Goal: Information Seeking & Learning: Learn about a topic

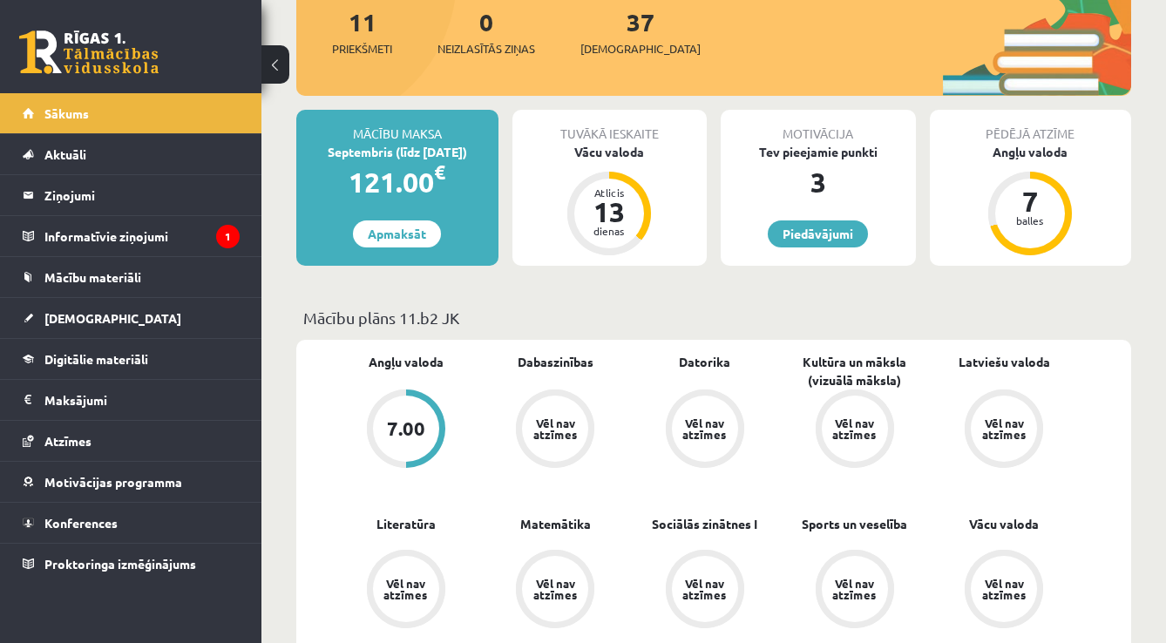
scroll to position [324, 0]
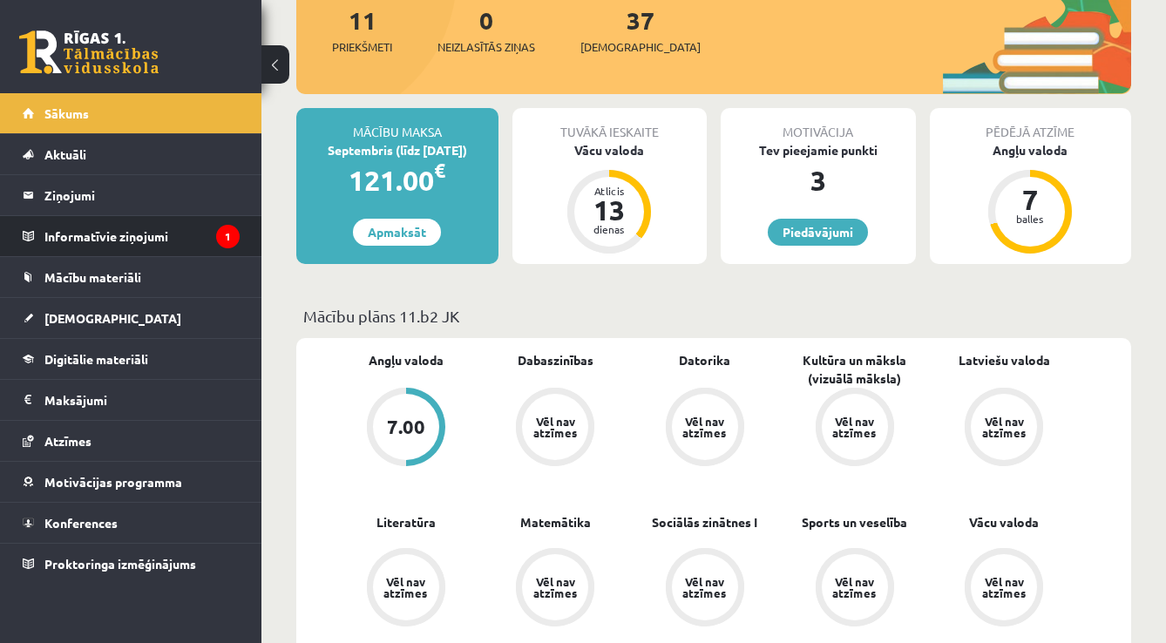
click at [259, 232] on li "Informatīvie ziņojumi 1" at bounding box center [130, 236] width 261 height 42
click at [224, 246] on icon "1" at bounding box center [228, 237] width 24 height 24
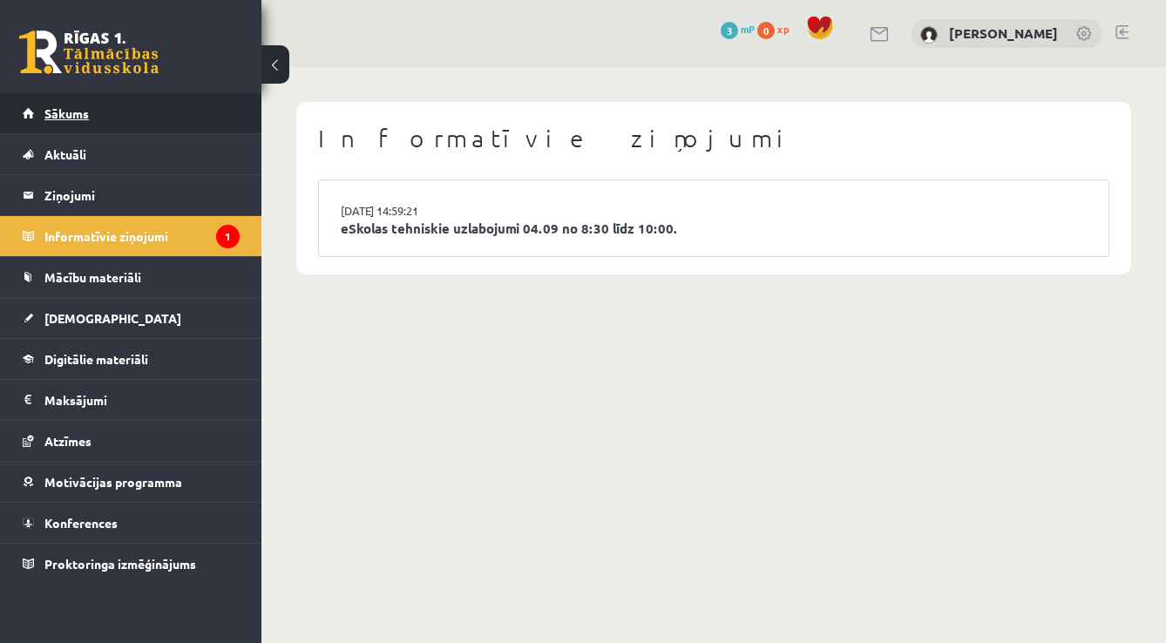
click at [126, 127] on link "Sākums" at bounding box center [131, 113] width 217 height 40
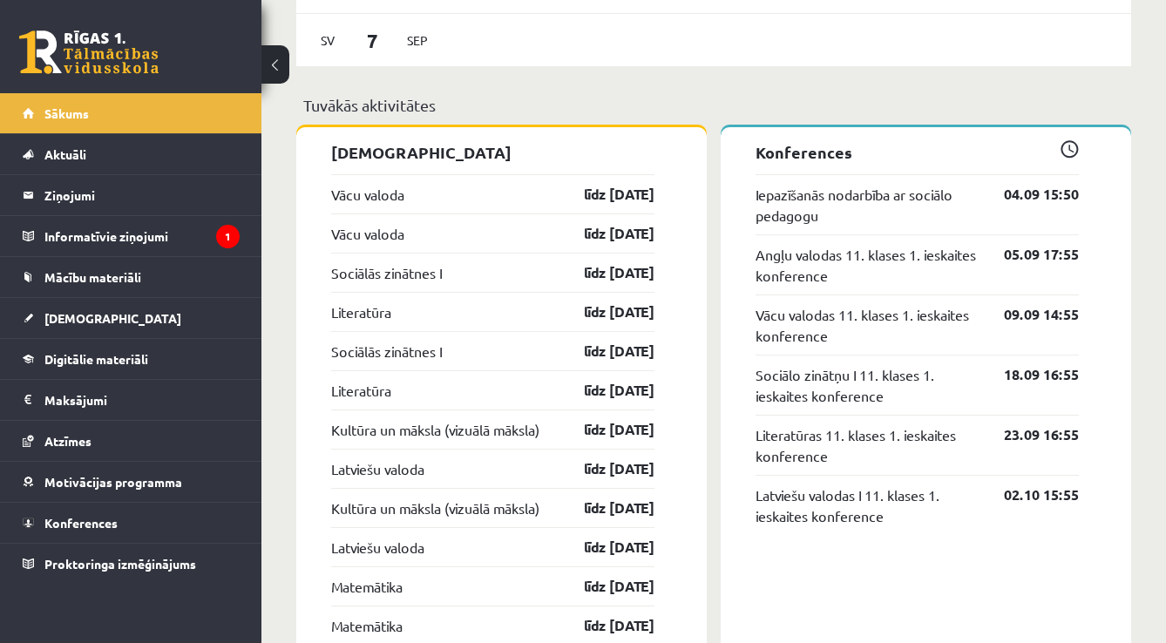
scroll to position [1584, 0]
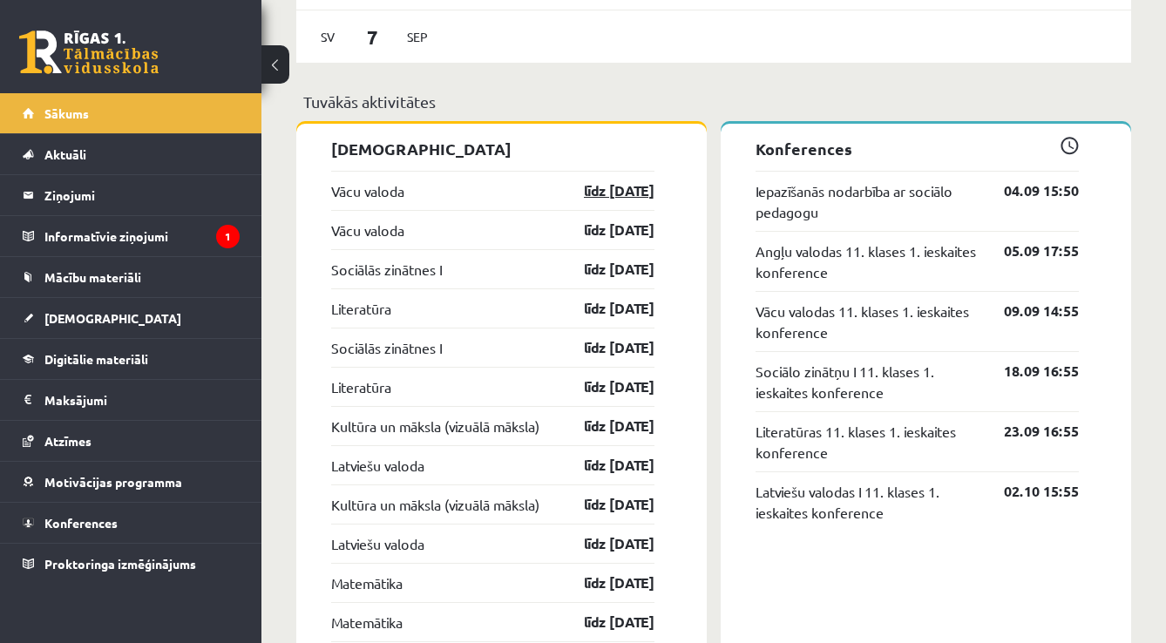
click at [599, 197] on link "līdz 15.09.25" at bounding box center [603, 190] width 101 height 21
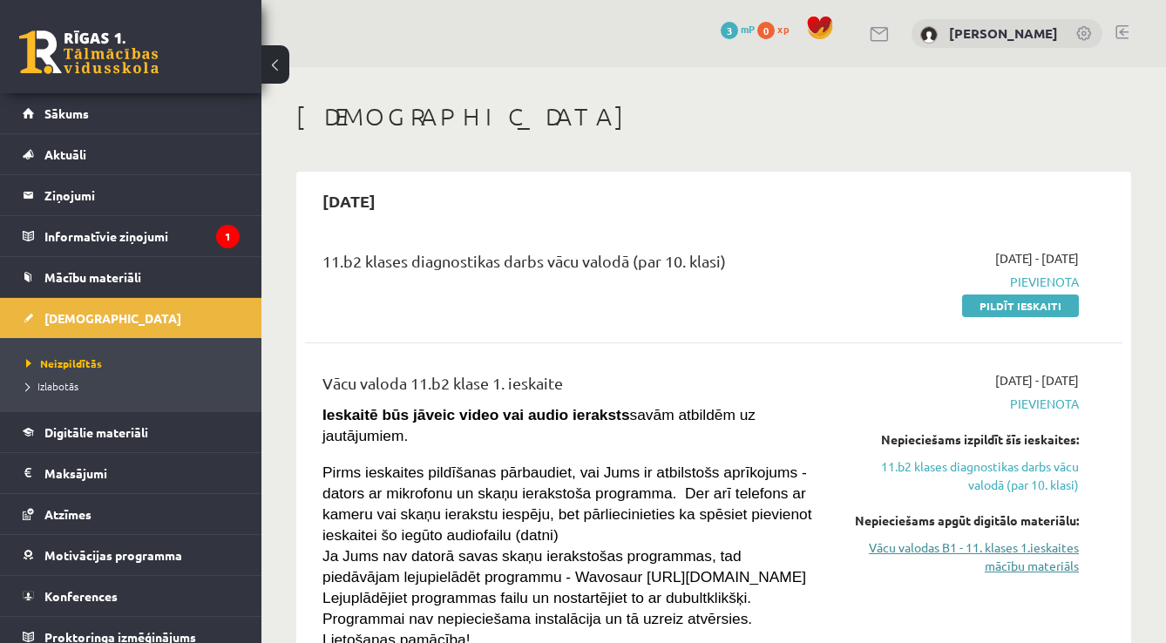
click at [982, 553] on link "Vācu valodas B1 - 11. klases 1.ieskaites mācību materiāls" at bounding box center [962, 557] width 234 height 37
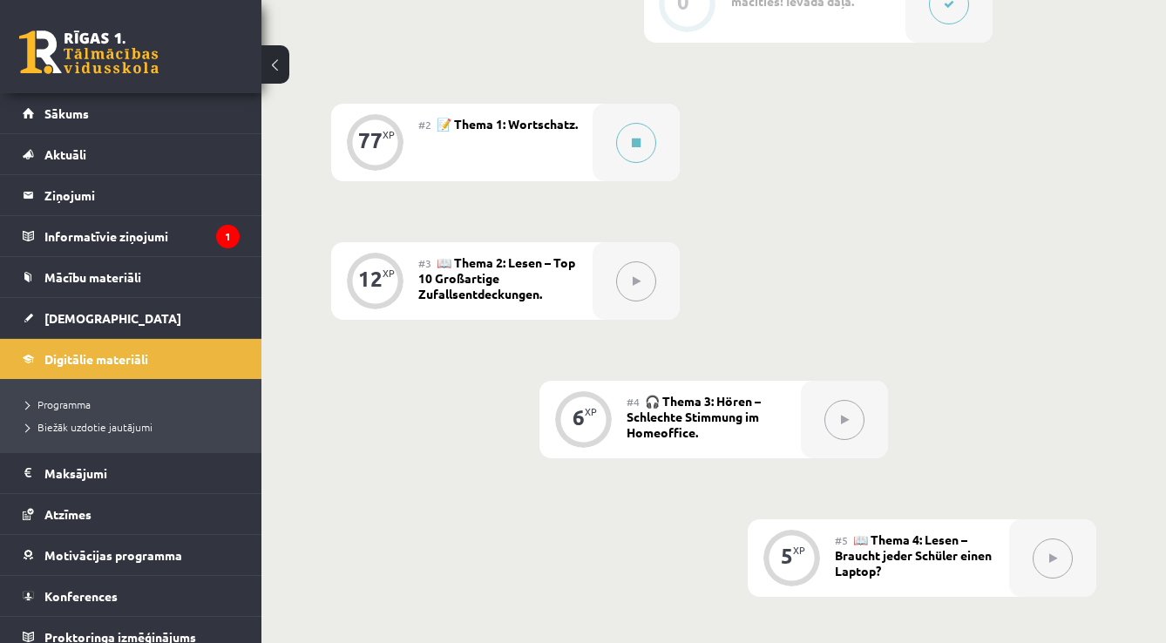
scroll to position [526, 0]
click at [616, 164] on div at bounding box center [636, 143] width 87 height 78
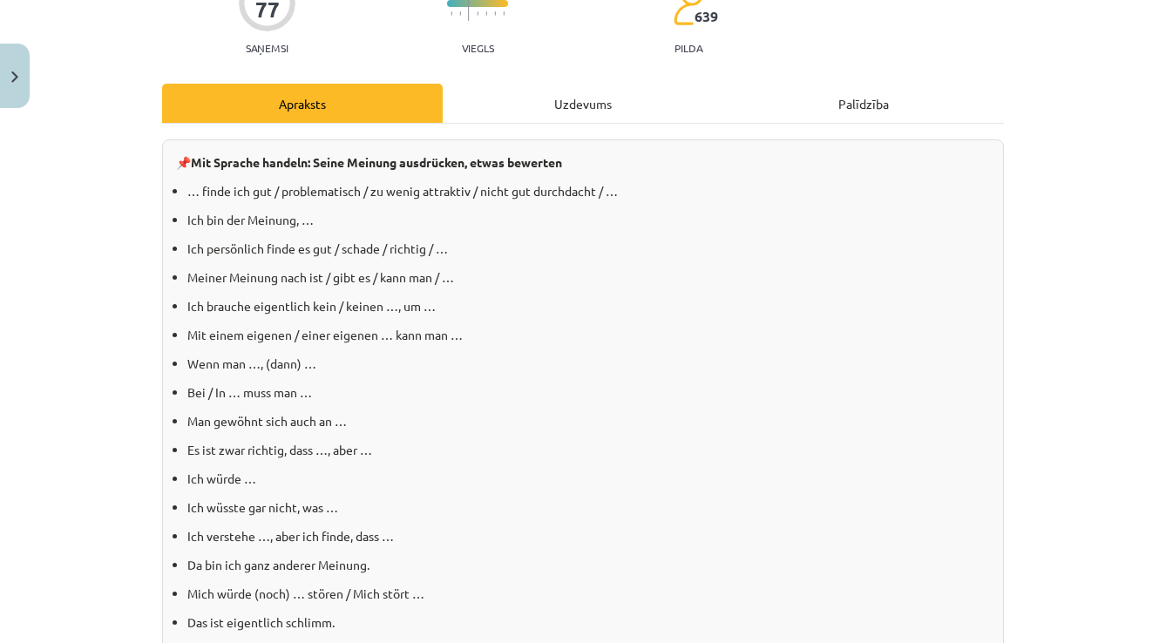
scroll to position [172, 0]
click at [649, 107] on div "Uzdevums" at bounding box center [583, 104] width 281 height 39
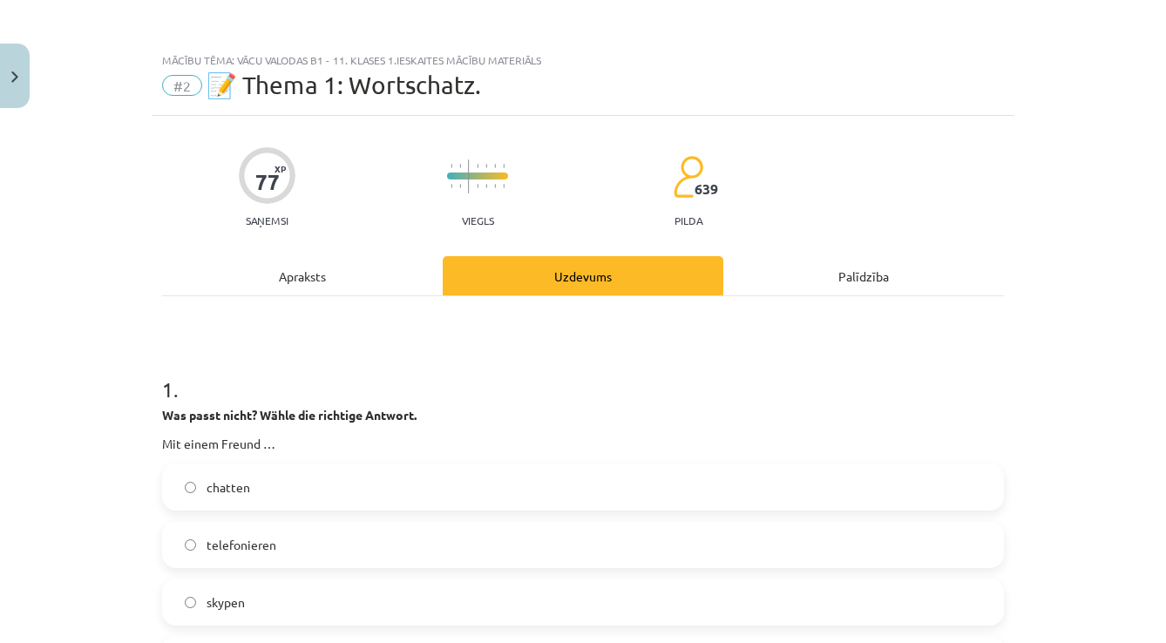
scroll to position [0, 0]
click at [335, 282] on div "Apraksts" at bounding box center [302, 275] width 281 height 39
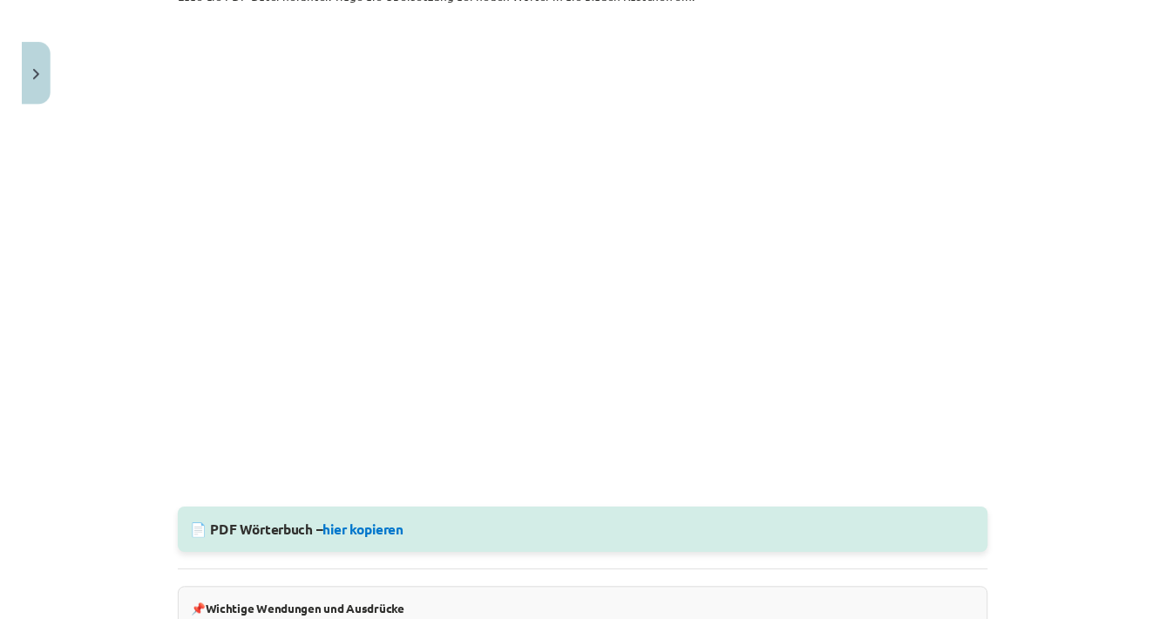
scroll to position [890, 0]
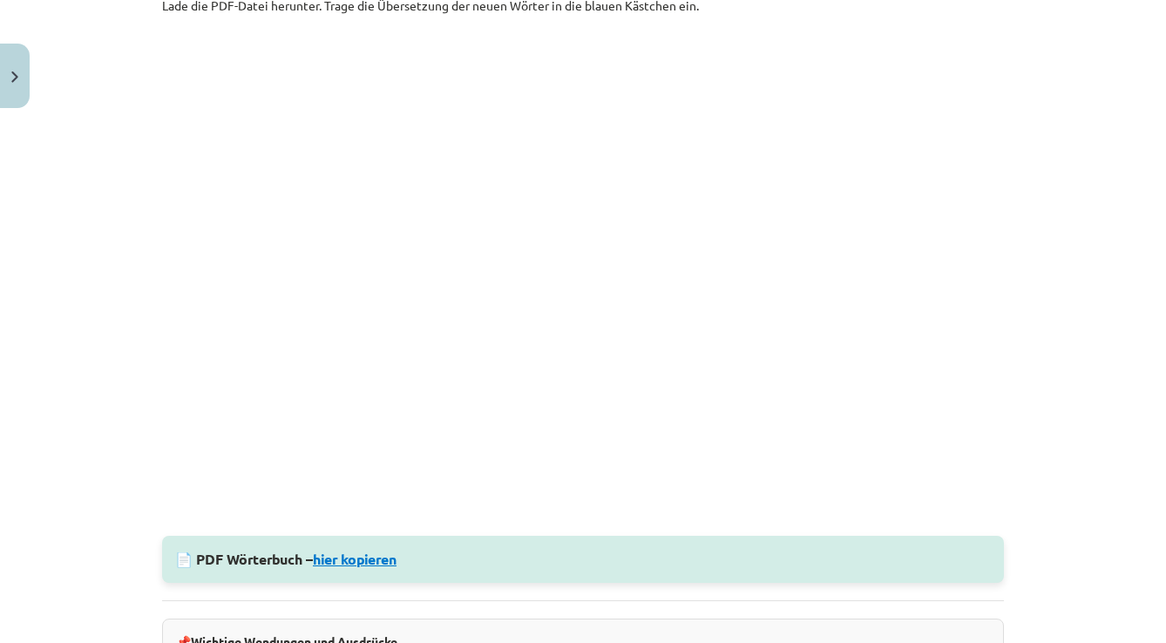
click at [375, 565] on link "hier kopieren" at bounding box center [355, 559] width 84 height 18
